Goal: Task Accomplishment & Management: Use online tool/utility

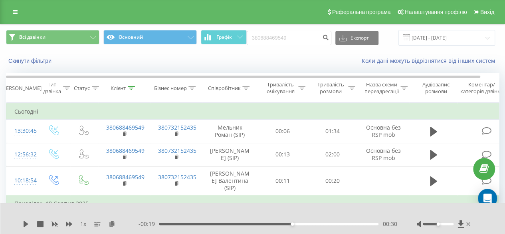
click at [16, 5] on div "Реферальна програма Налаштування профілю Вихід" at bounding box center [252, 12] width 505 height 24
click at [15, 11] on icon at bounding box center [15, 12] width 5 height 6
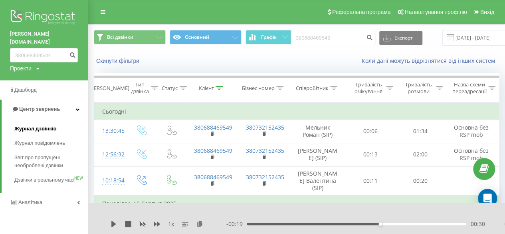
click at [50, 125] on span "Журнал дзвінків" at bounding box center [35, 129] width 42 height 8
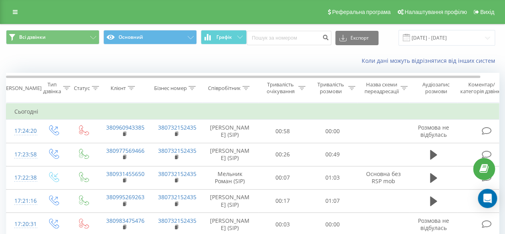
click at [18, 16] on link at bounding box center [15, 11] width 14 height 11
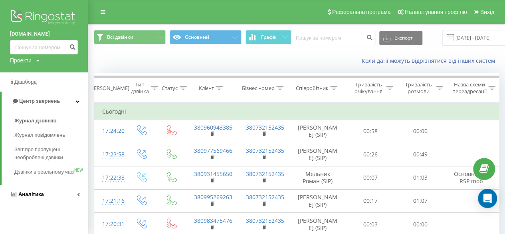
click at [79, 204] on link "Аналiтика" at bounding box center [44, 194] width 88 height 19
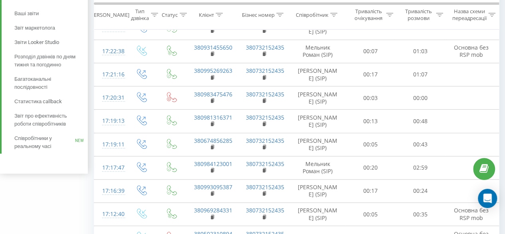
scroll to position [133, 0]
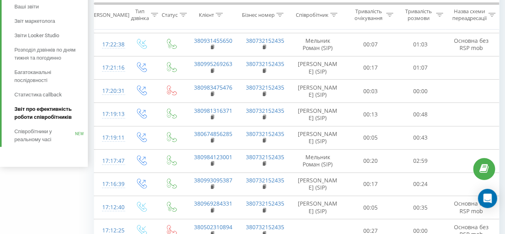
click at [39, 115] on span "Звіт про ефективність роботи співробітників" at bounding box center [49, 113] width 70 height 16
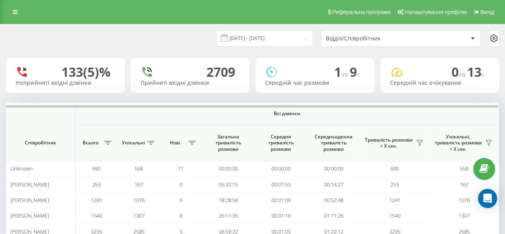
click at [228, 37] on span at bounding box center [224, 37] width 7 height 7
click at [255, 41] on input "[DATE] - [DATE]" at bounding box center [264, 38] width 97 height 16
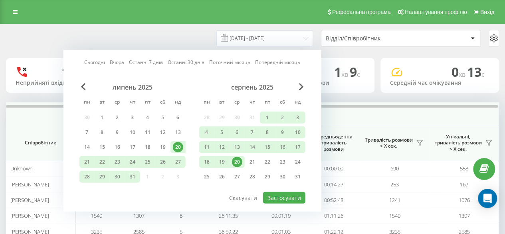
click at [95, 59] on link "Сьогодні" at bounding box center [94, 62] width 21 height 8
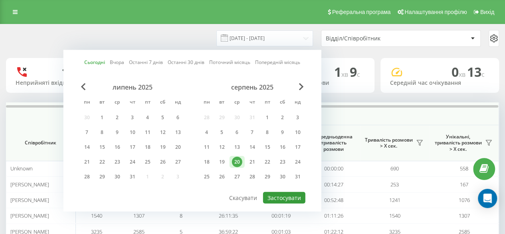
click at [288, 198] on button "Застосувати" at bounding box center [284, 198] width 42 height 12
type input "[DATE] - [DATE]"
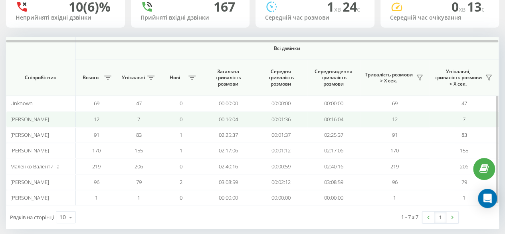
scroll to position [66, 0]
drag, startPoint x: 88, startPoint y: 116, endPoint x: 144, endPoint y: 121, distance: 56.1
click at [144, 121] on tr "[PERSON_NAME] 12 7 0 00:16:04 00:01:36 00:16:04 12 7" at bounding box center [252, 118] width 493 height 16
